Goal: Check status: Check status

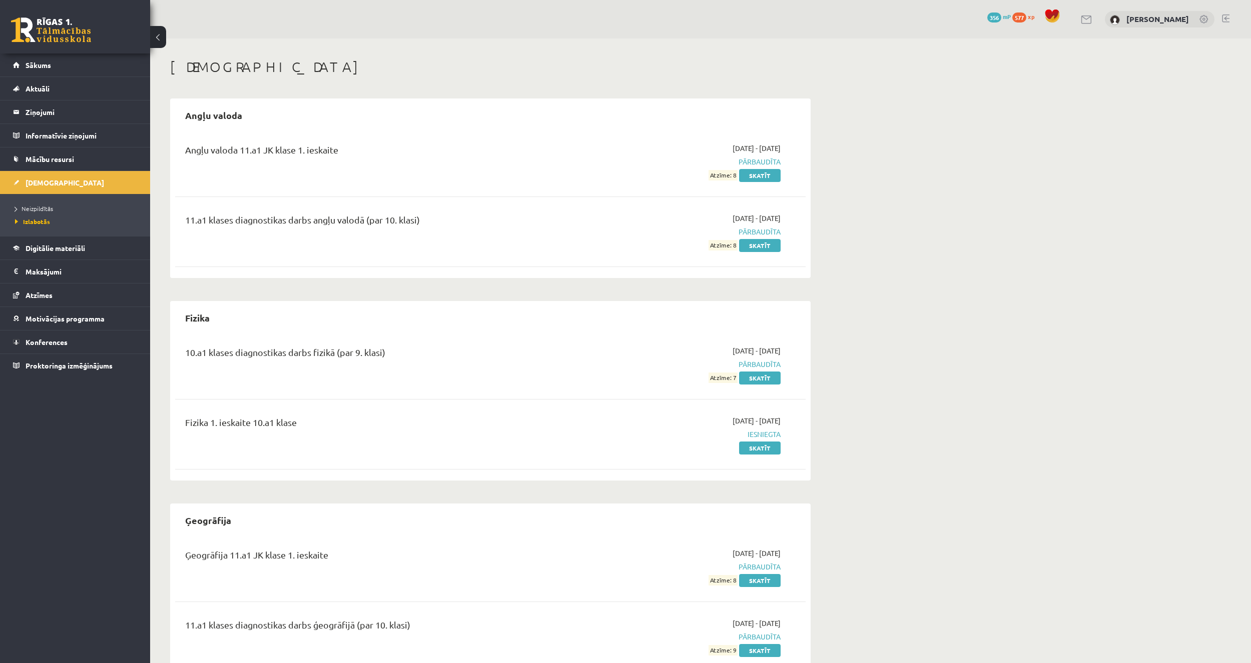
click at [30, 210] on span "Neizpildītās" at bounding box center [34, 209] width 38 height 8
